Goal: Information Seeking & Learning: Learn about a topic

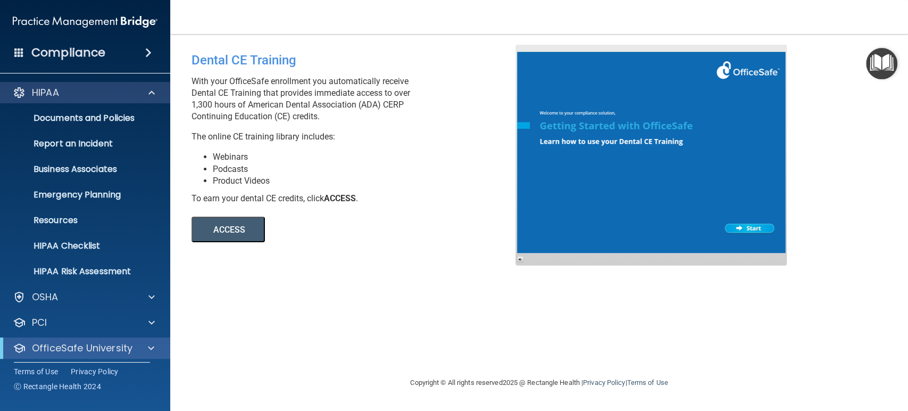
click at [154, 94] on span at bounding box center [151, 92] width 6 height 13
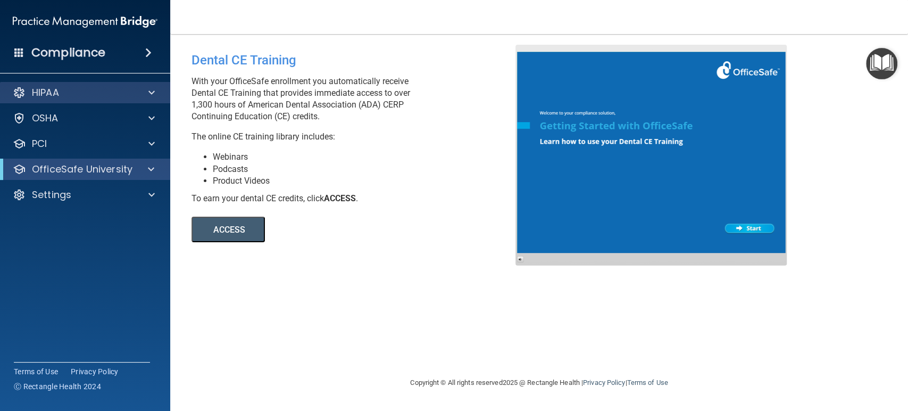
click at [154, 96] on span at bounding box center [151, 92] width 6 height 13
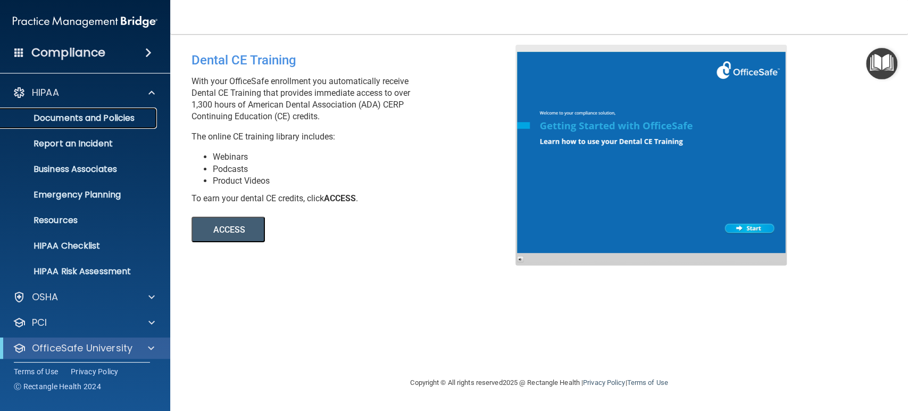
click at [103, 120] on p "Documents and Policies" at bounding box center [79, 118] width 145 height 11
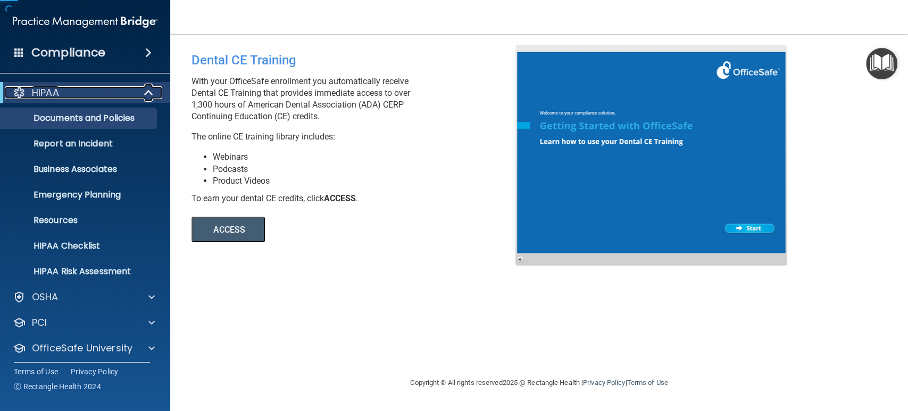
click at [145, 92] on span at bounding box center [149, 92] width 9 height 13
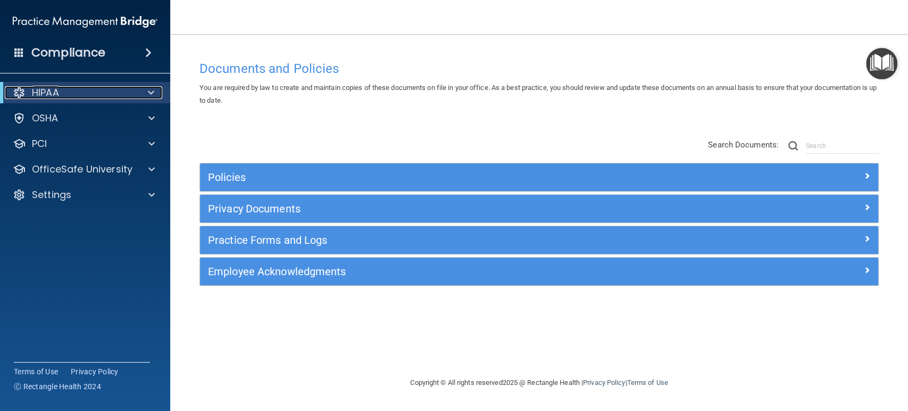
click at [148, 92] on span at bounding box center [151, 92] width 6 height 13
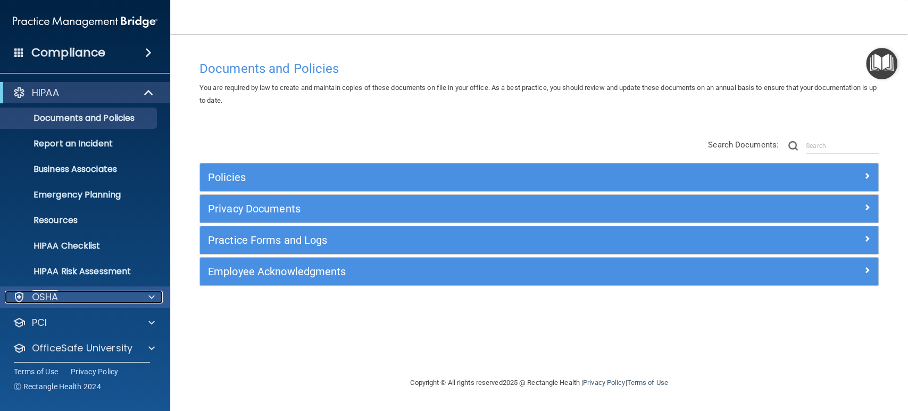
click at [151, 297] on span at bounding box center [151, 297] width 6 height 13
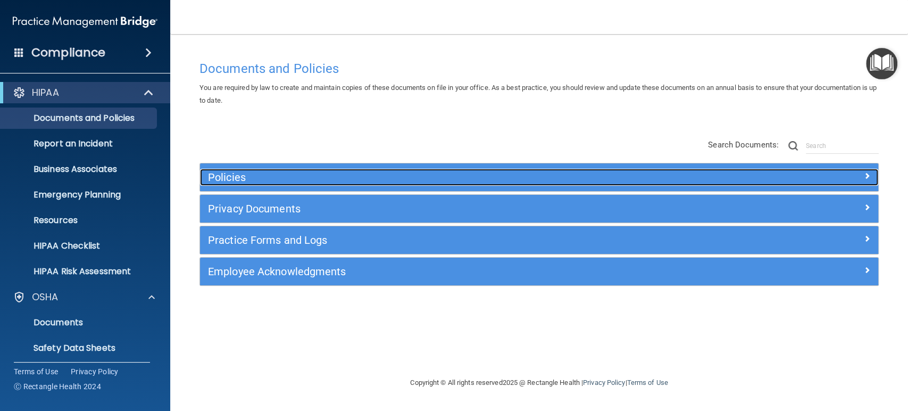
click at [217, 174] on h5 "Policies" at bounding box center [454, 177] width 493 height 12
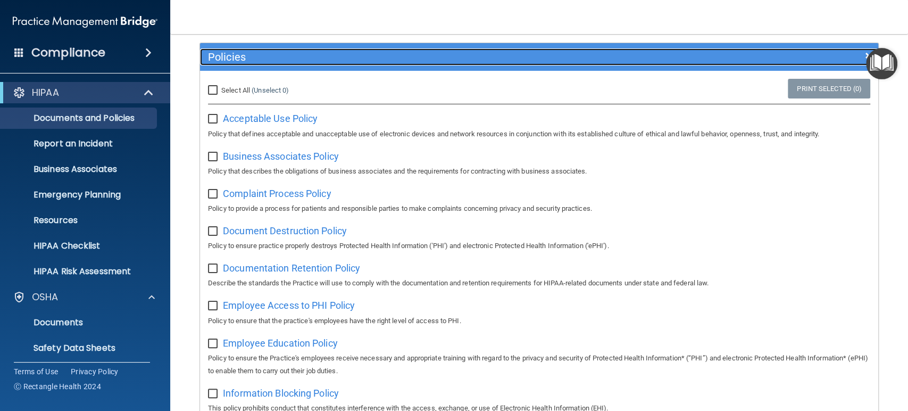
scroll to position [118, 0]
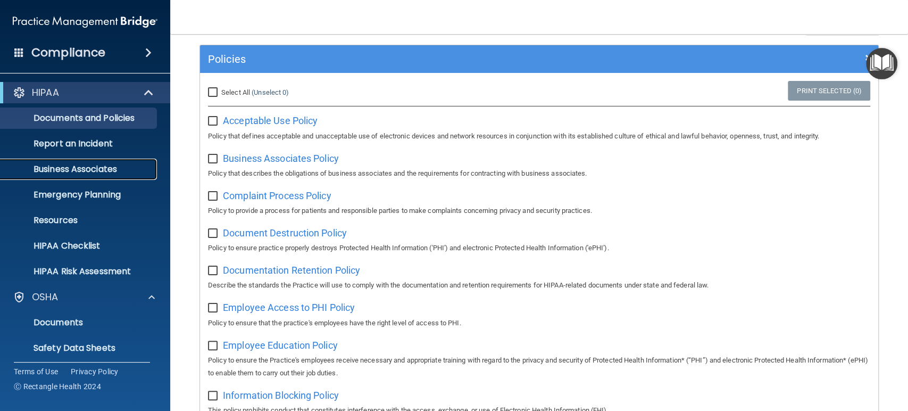
click at [112, 169] on p "Business Associates" at bounding box center [79, 169] width 145 height 11
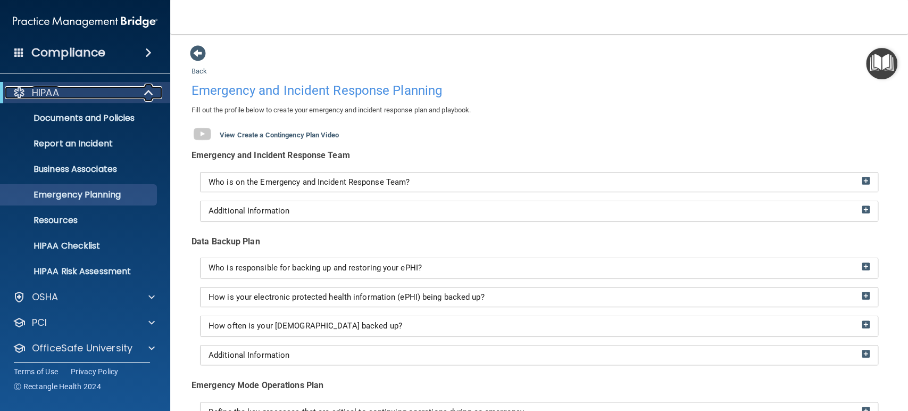
click at [147, 95] on span at bounding box center [149, 92] width 9 height 13
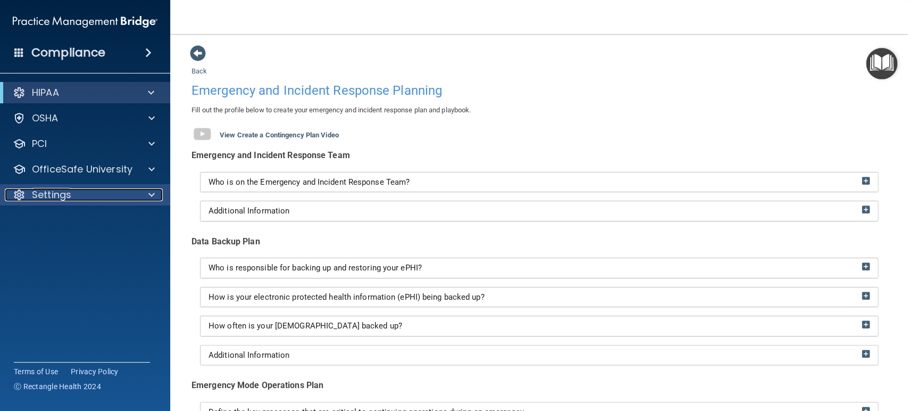
click at [156, 194] on div at bounding box center [150, 194] width 27 height 13
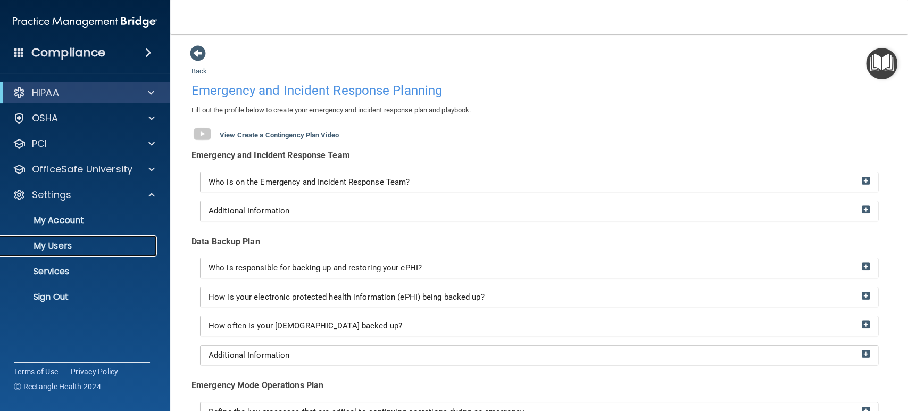
click at [64, 245] on p "My Users" at bounding box center [79, 246] width 145 height 11
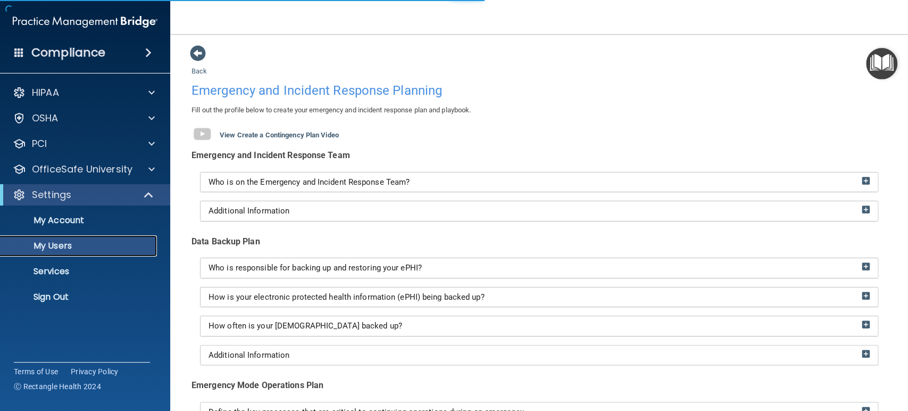
select select "20"
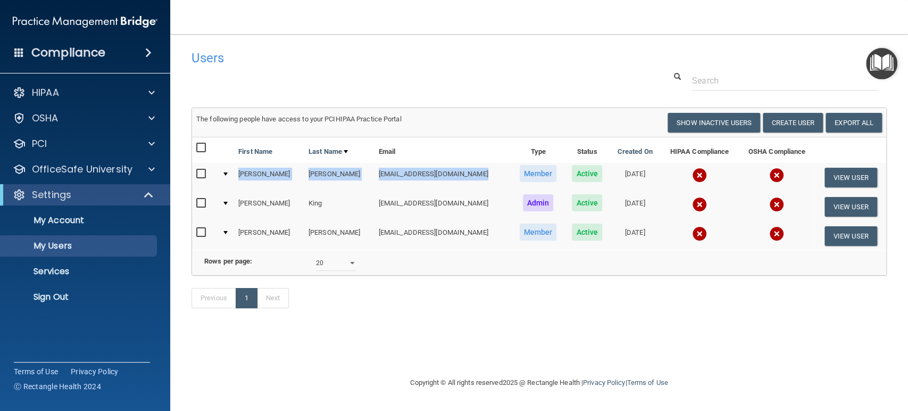
drag, startPoint x: 241, startPoint y: 174, endPoint x: 455, endPoint y: 182, distance: 214.1
click at [455, 182] on tr "[PERSON_NAME] [EMAIL_ADDRESS][DOMAIN_NAME] Member Active [DATE] View User" at bounding box center [539, 177] width 695 height 29
click at [158, 169] on div at bounding box center [150, 169] width 27 height 13
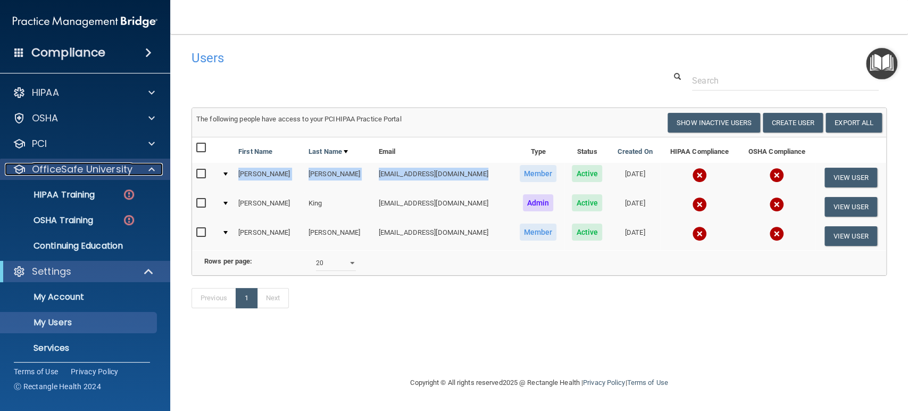
click at [155, 168] on div at bounding box center [150, 169] width 27 height 13
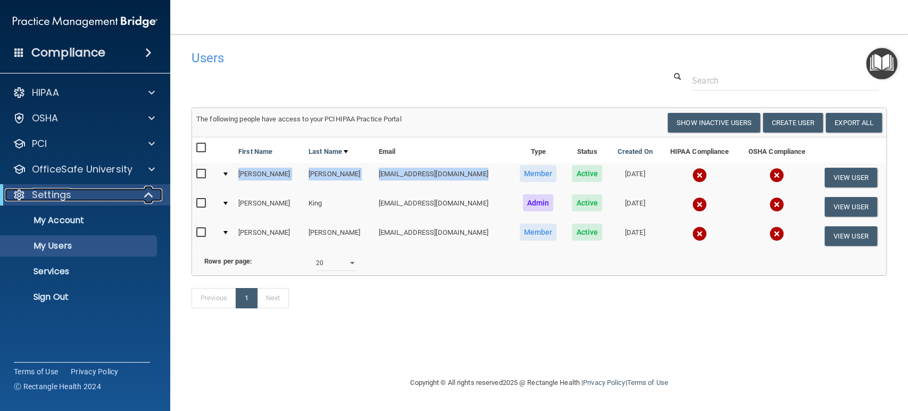
click at [149, 191] on span at bounding box center [149, 194] width 9 height 13
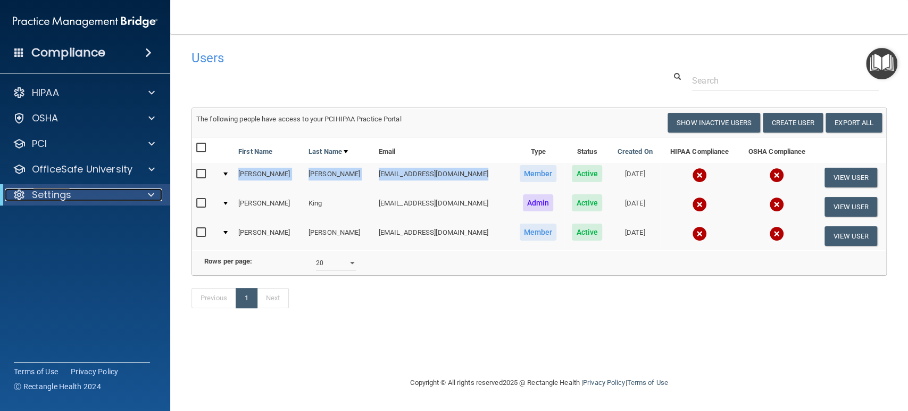
click at [153, 195] on span at bounding box center [151, 194] width 6 height 13
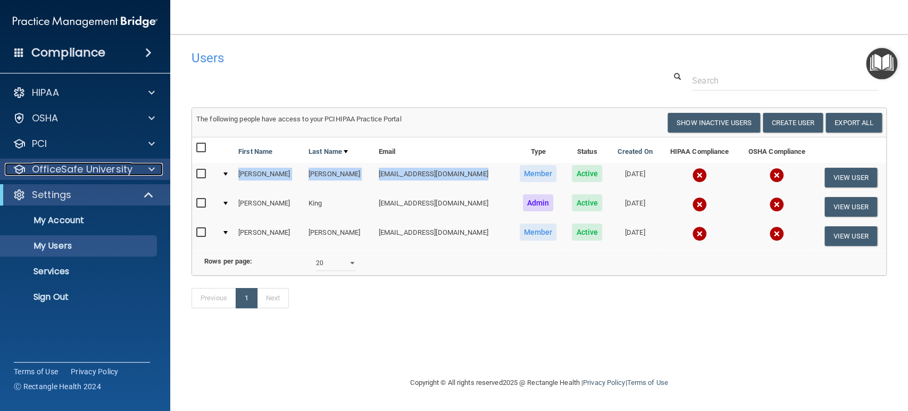
click at [154, 171] on span at bounding box center [151, 169] width 6 height 13
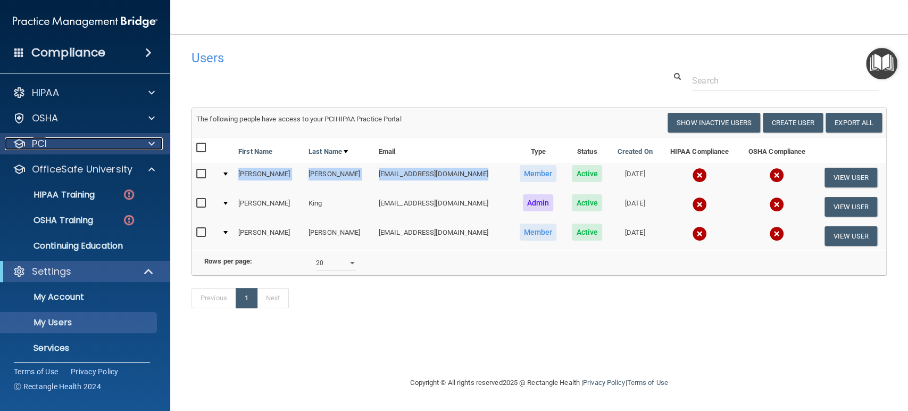
click at [153, 145] on span at bounding box center [151, 143] width 6 height 13
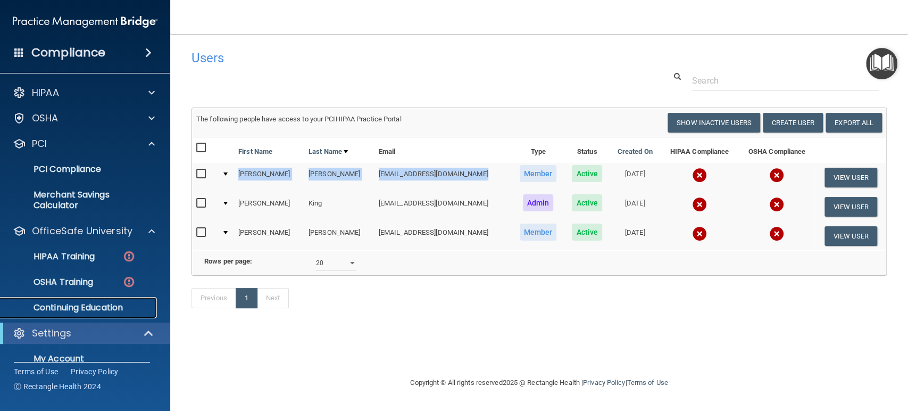
click at [81, 307] on p "Continuing Education" at bounding box center [79, 307] width 145 height 11
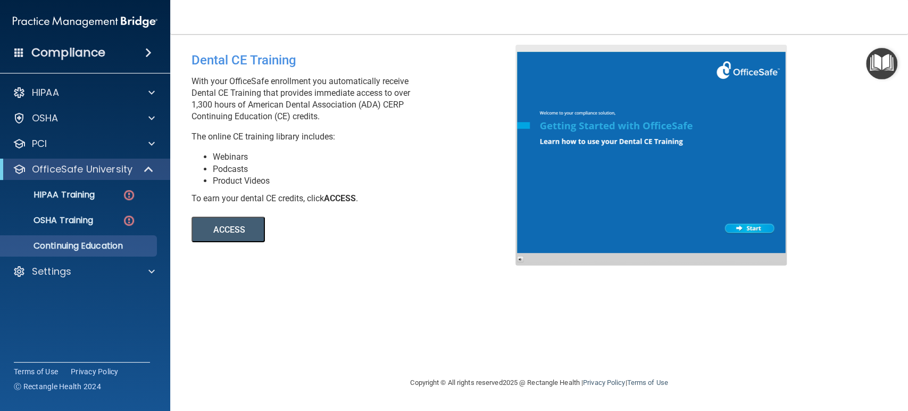
drag, startPoint x: 190, startPoint y: 104, endPoint x: 414, endPoint y: 118, distance: 224.0
click at [414, 118] on div "Dental CE Training With your OfficeSafe enrollment you automatically receive De…" at bounding box center [358, 143] width 348 height 197
click at [338, 119] on p "With your OfficeSafe enrollment you automatically receive Dental CE Training th…" at bounding box center [358, 99] width 332 height 47
drag, startPoint x: 327, startPoint y: 118, endPoint x: 188, endPoint y: 107, distance: 139.9
click at [188, 107] on div "Dental CE Training With your OfficeSafe enrollment you automatically receive De…" at bounding box center [358, 143] width 348 height 197
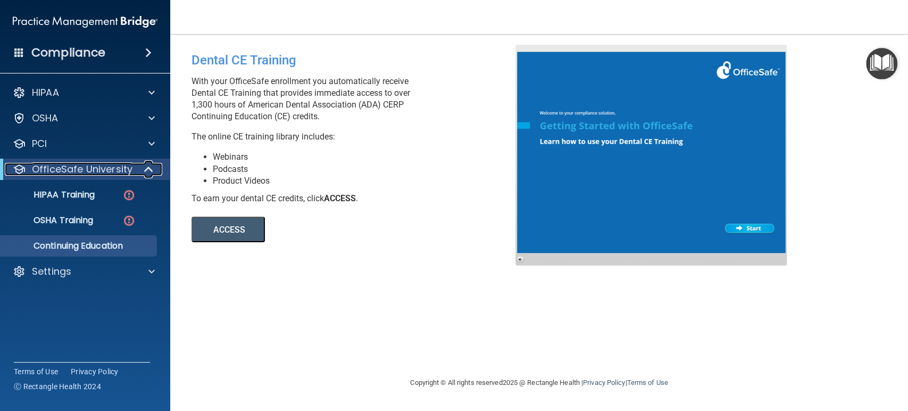
click at [151, 170] on span at bounding box center [149, 169] width 9 height 13
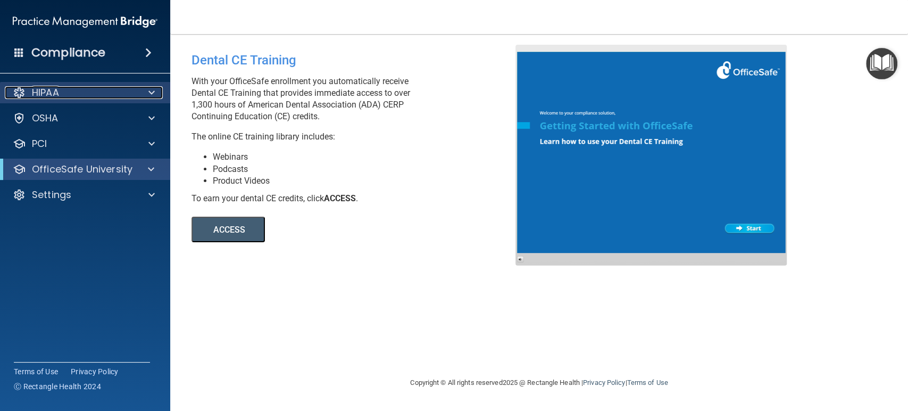
click at [142, 97] on div at bounding box center [150, 92] width 27 height 13
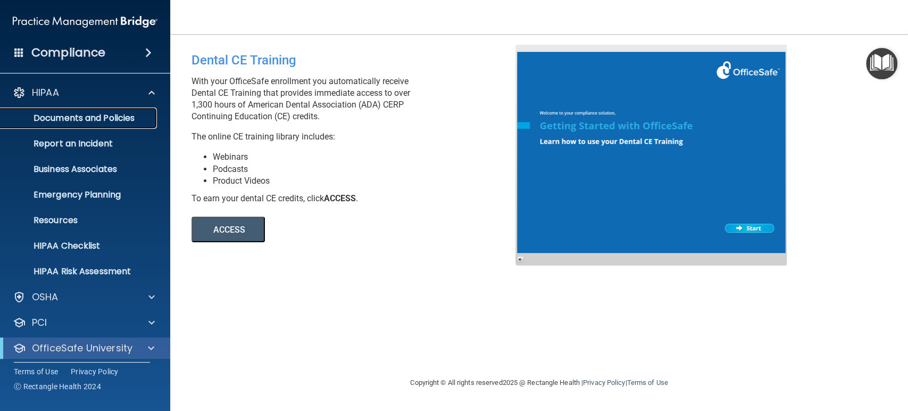
click at [128, 120] on p "Documents and Policies" at bounding box center [79, 118] width 145 height 11
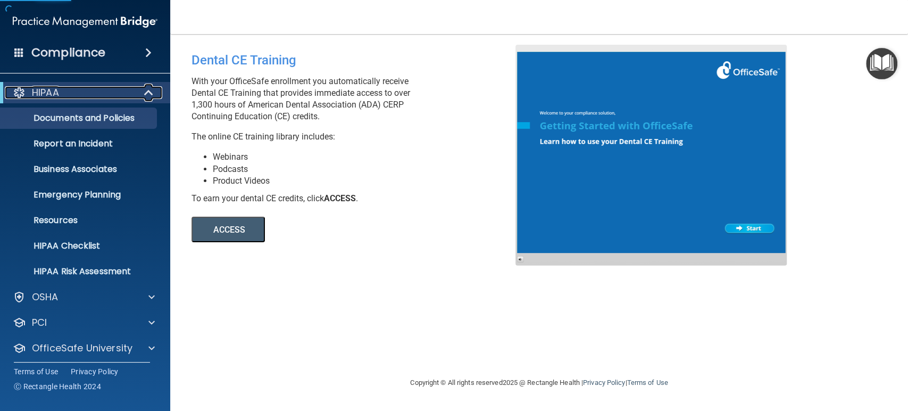
click at [143, 94] on div at bounding box center [149, 92] width 26 height 13
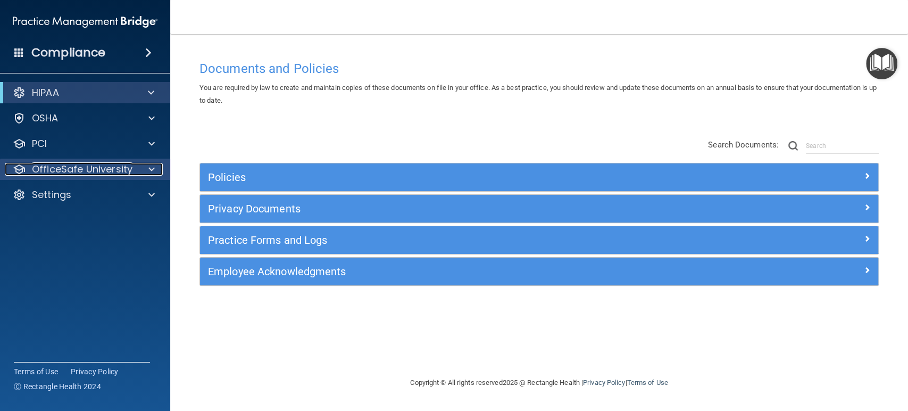
click at [151, 169] on span at bounding box center [151, 169] width 6 height 13
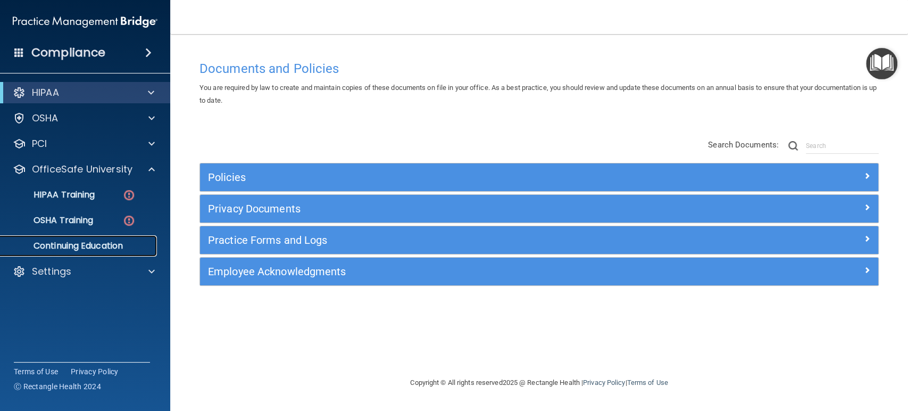
click at [83, 246] on p "Continuing Education" at bounding box center [79, 246] width 145 height 11
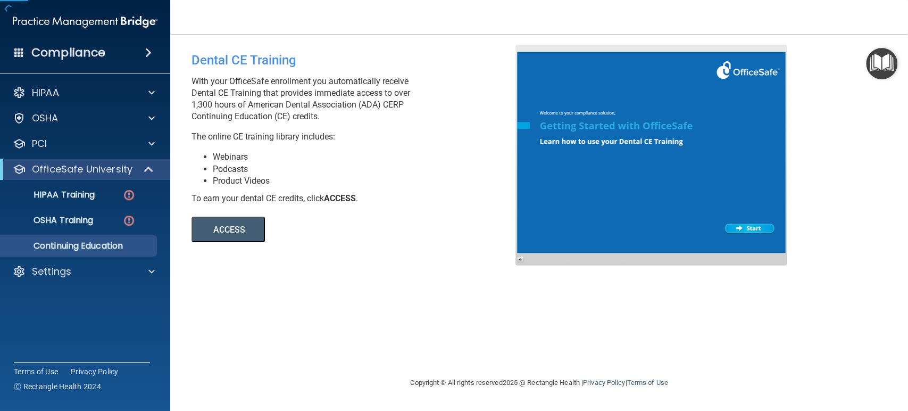
click at [217, 232] on button "ACCESS" at bounding box center [228, 230] width 73 height 26
click at [131, 166] on div "OfficeSafe University" at bounding box center [70, 169] width 131 height 13
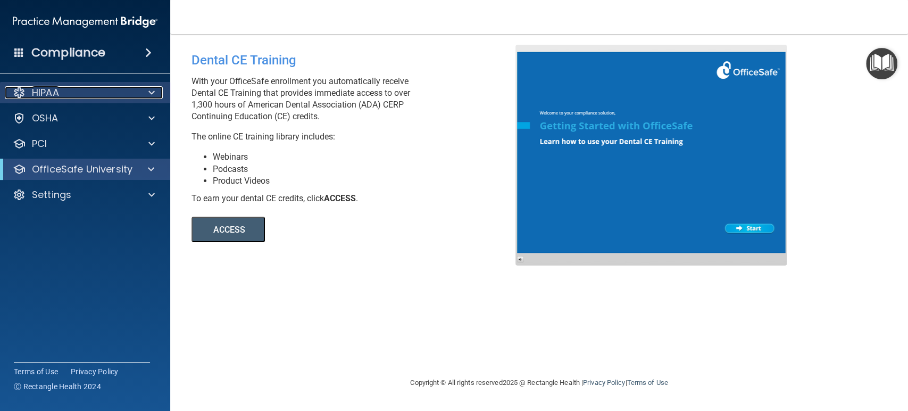
click at [138, 93] on div at bounding box center [150, 92] width 27 height 13
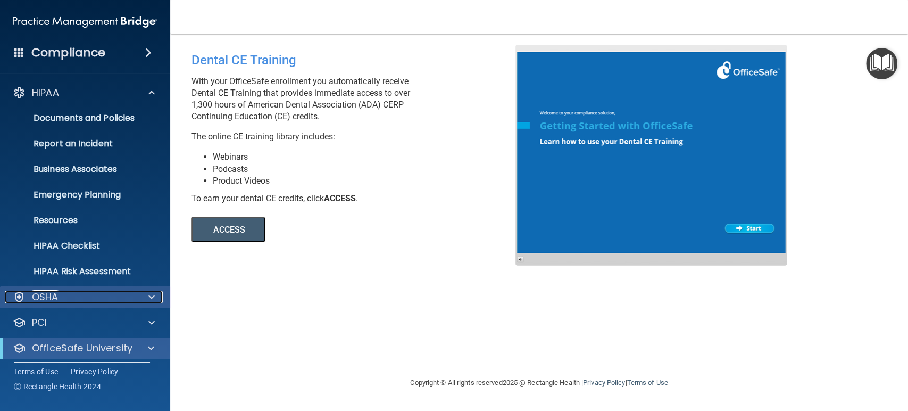
click at [135, 291] on div "OSHA" at bounding box center [71, 297] width 132 height 13
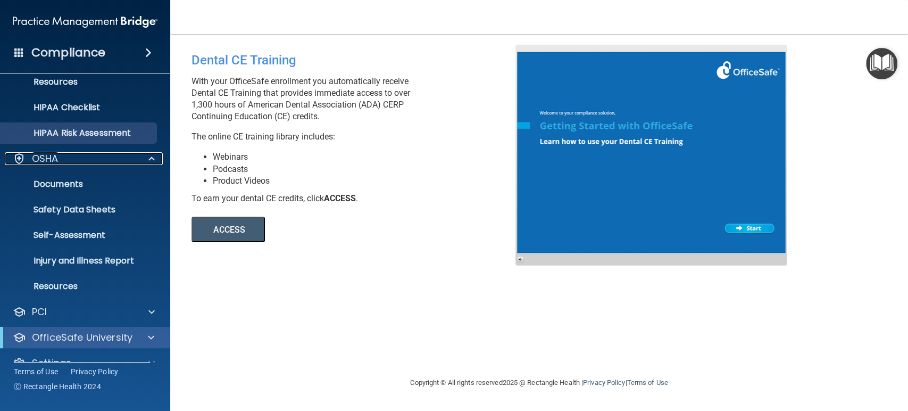
scroll to position [158, 0]
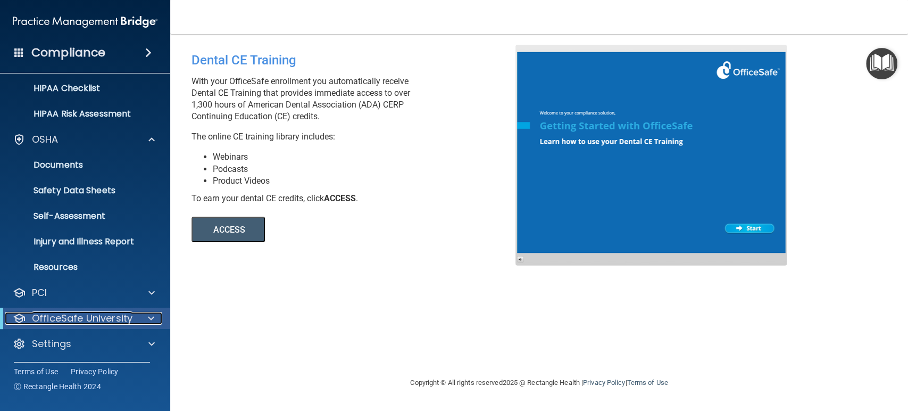
click at [147, 315] on div at bounding box center [149, 318] width 26 height 13
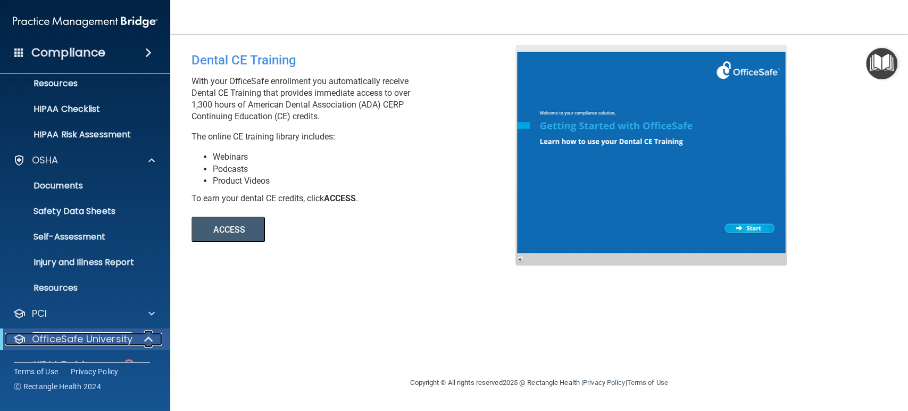
scroll to position [116, 0]
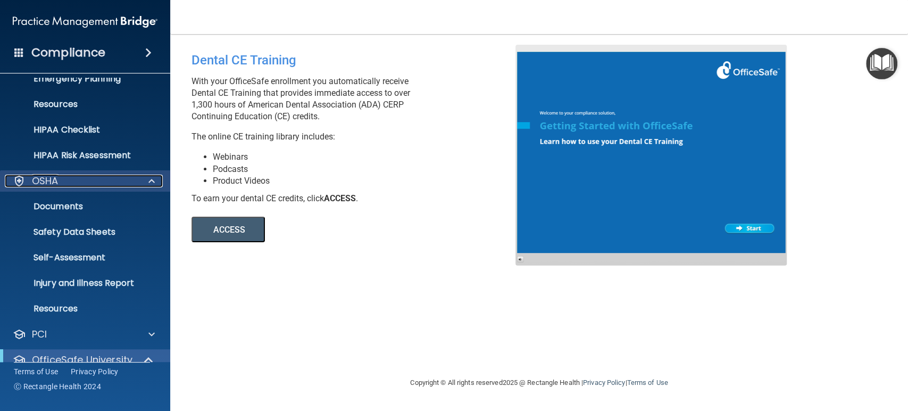
click at [145, 185] on div at bounding box center [150, 181] width 27 height 13
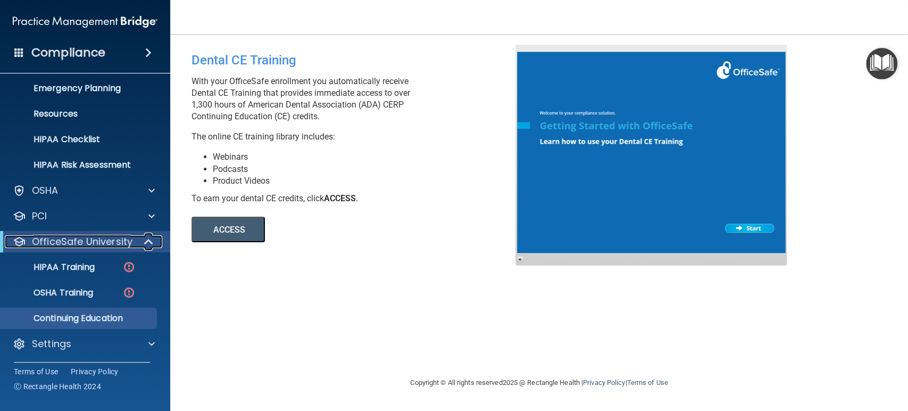
click at [150, 239] on span at bounding box center [149, 241] width 9 height 13
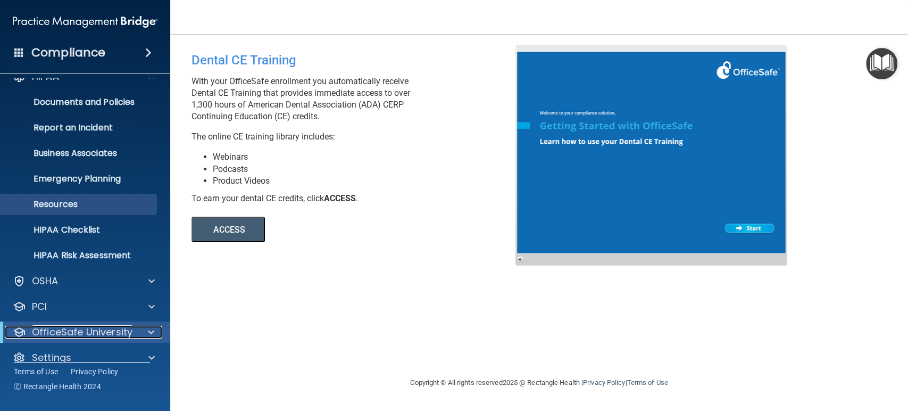
scroll to position [0, 0]
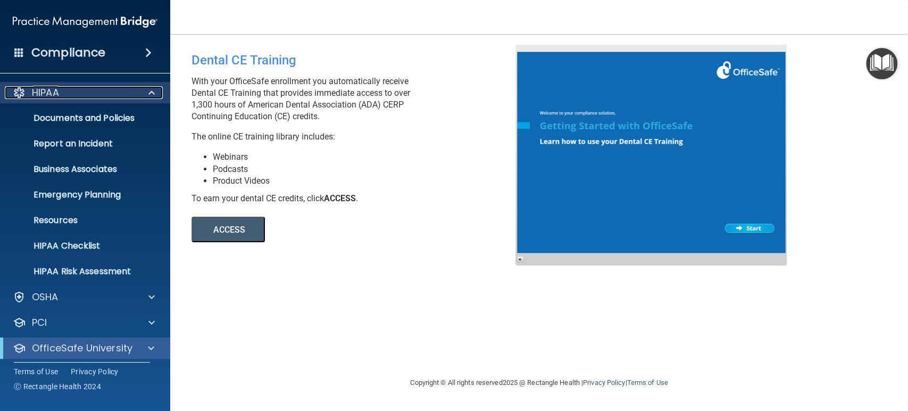
click at [151, 93] on span at bounding box center [151, 92] width 6 height 13
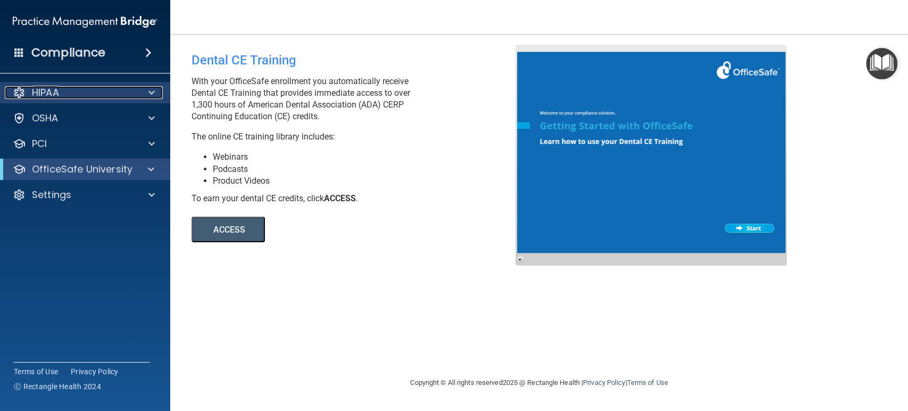
click at [151, 96] on span at bounding box center [151, 92] width 6 height 13
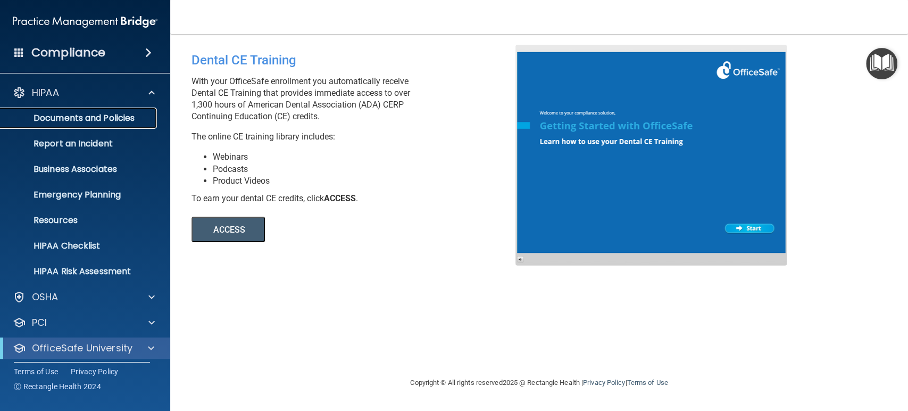
click at [117, 115] on p "Documents and Policies" at bounding box center [79, 118] width 145 height 11
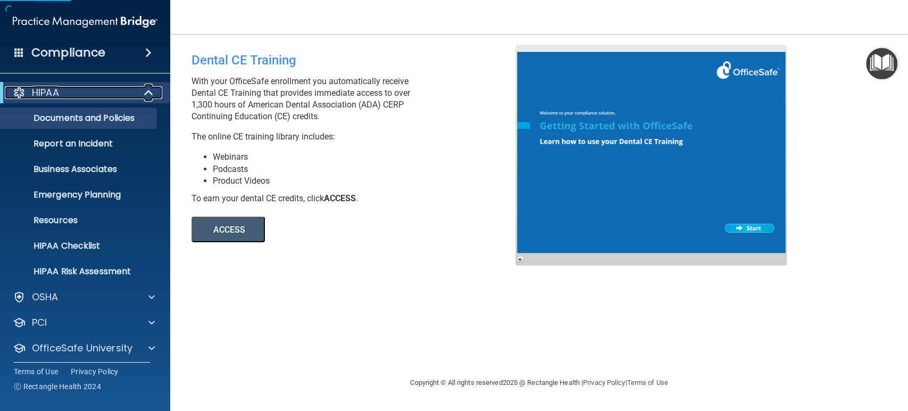
click at [142, 94] on div at bounding box center [149, 92] width 26 height 13
